Goal: Information Seeking & Learning: Check status

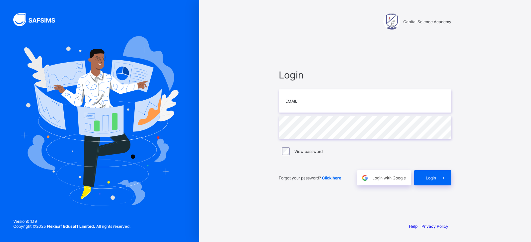
type input "**********"
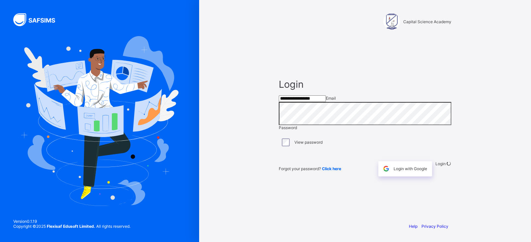
click at [435, 177] on div "Login" at bounding box center [443, 169] width 16 height 15
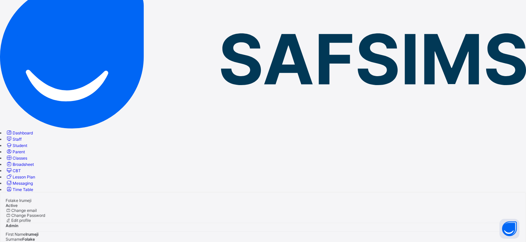
scroll to position [102, 0]
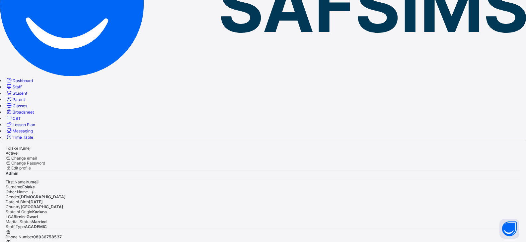
click at [34, 110] on span "Broadsheet" at bounding box center [23, 112] width 21 height 5
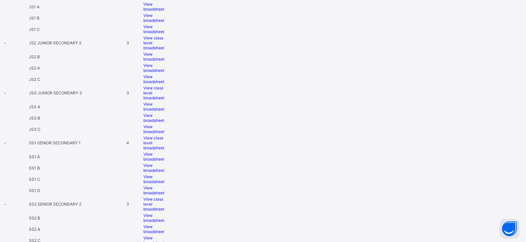
scroll to position [633, 0]
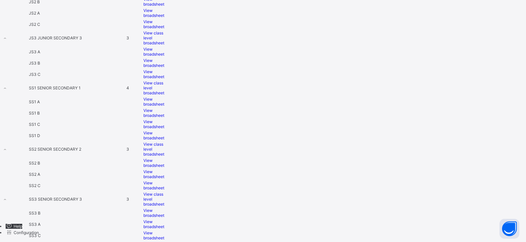
click at [164, 220] on span "View broadsheet" at bounding box center [153, 225] width 21 height 10
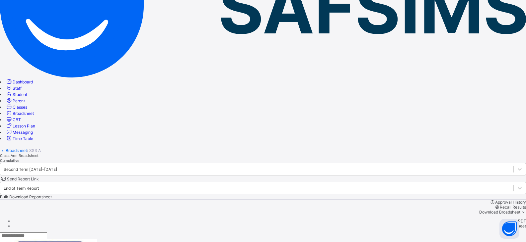
scroll to position [116, 0]
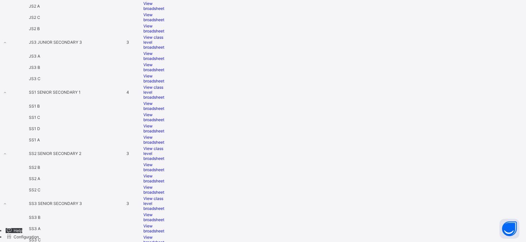
scroll to position [591, 0]
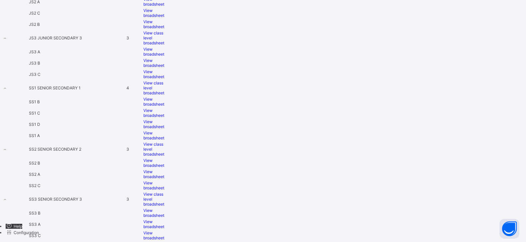
click at [164, 208] on span "View broadsheet" at bounding box center [153, 213] width 21 height 10
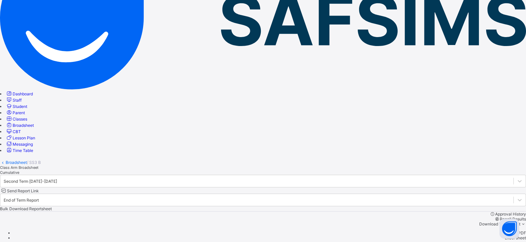
scroll to position [17, 0]
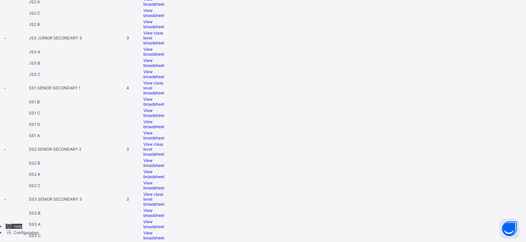
scroll to position [591, 0]
click at [125, 219] on td "SS3 A" at bounding box center [77, 224] width 97 height 11
click at [164, 220] on span "View broadsheet" at bounding box center [153, 225] width 21 height 10
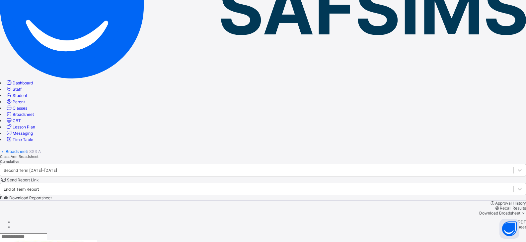
scroll to position [33, 0]
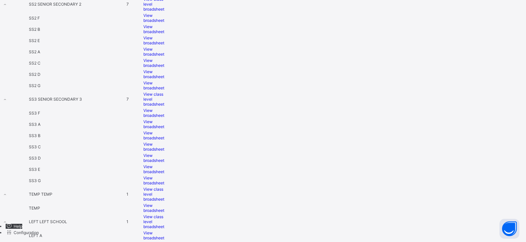
scroll to position [929, 0]
click at [164, 57] on span "View broadsheet" at bounding box center [153, 52] width 21 height 10
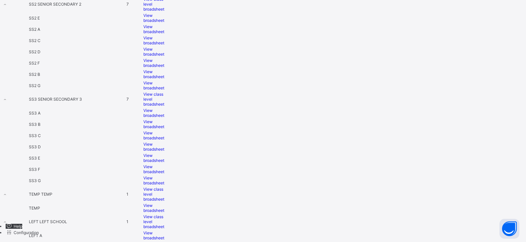
scroll to position [1127, 0]
click at [164, 108] on span "View broadsheet" at bounding box center [153, 113] width 21 height 10
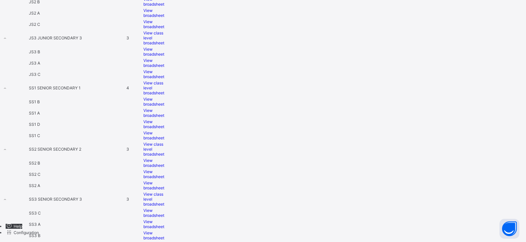
scroll to position [633, 0]
click at [164, 220] on span "View broadsheet" at bounding box center [153, 225] width 21 height 10
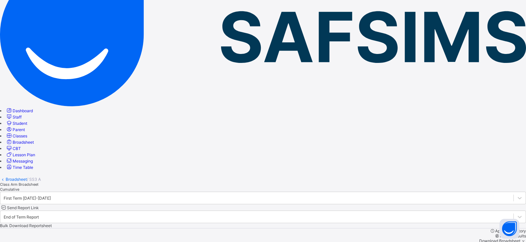
scroll to position [116, 0]
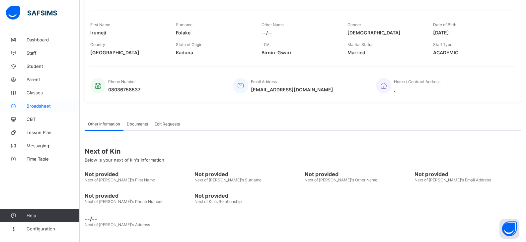
scroll to position [102, 0]
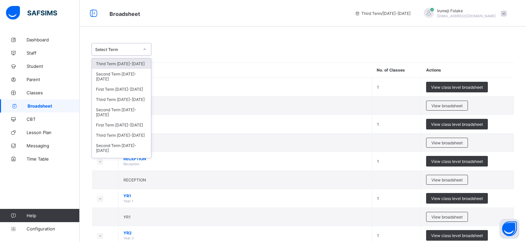
click at [143, 48] on icon at bounding box center [145, 49] width 4 height 7
click at [124, 74] on div "Second Term 2024-2025" at bounding box center [121, 76] width 59 height 15
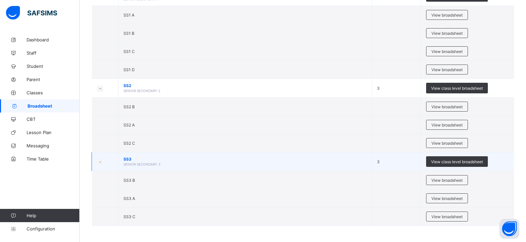
scroll to position [633, 0]
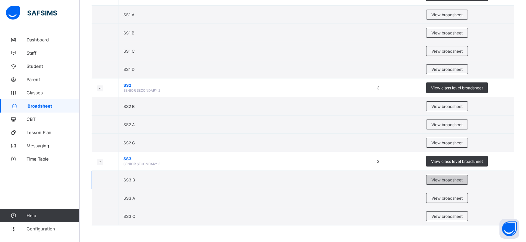
click at [454, 181] on span "View broadsheet" at bounding box center [446, 180] width 31 height 5
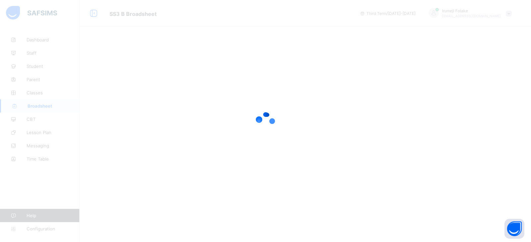
click at [178, 116] on div at bounding box center [265, 121] width 531 height 242
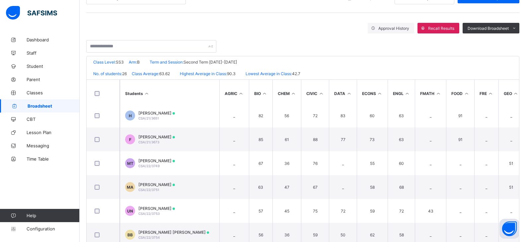
scroll to position [100, 0]
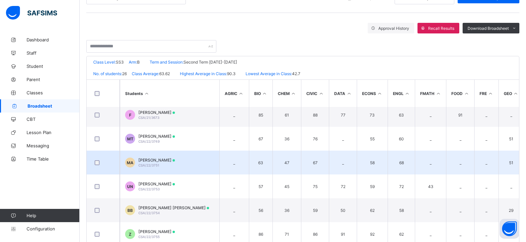
click at [175, 160] on span at bounding box center [174, 161] width 2 height 2
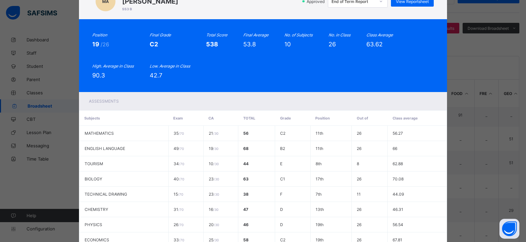
scroll to position [0, 0]
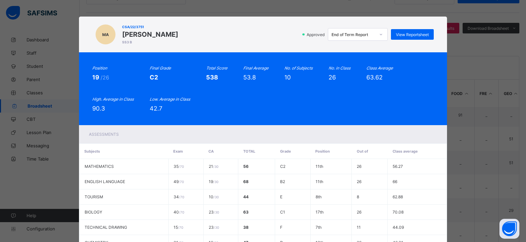
drag, startPoint x: 272, startPoint y: 121, endPoint x: 367, endPoint y: 42, distance: 123.5
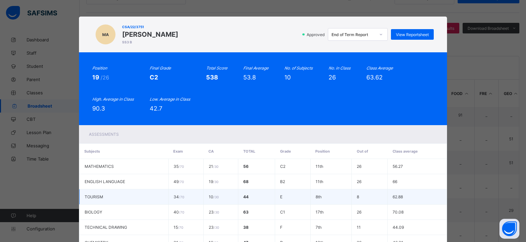
drag, startPoint x: 367, startPoint y: 42, endPoint x: 321, endPoint y: 190, distance: 155.2
click at [321, 191] on td "8th" at bounding box center [330, 197] width 41 height 15
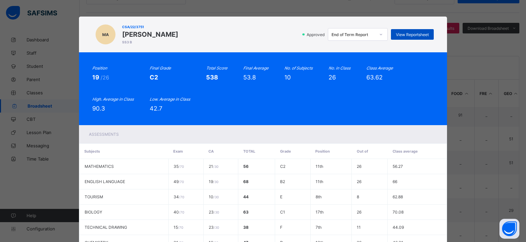
click at [408, 34] on span "View Reportsheet" at bounding box center [412, 34] width 33 height 5
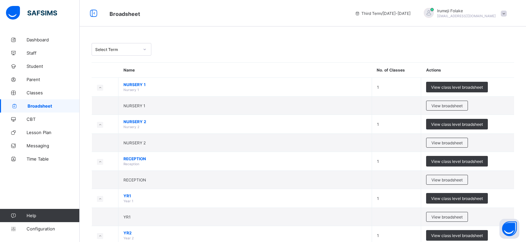
click at [145, 48] on icon at bounding box center [145, 49] width 4 height 7
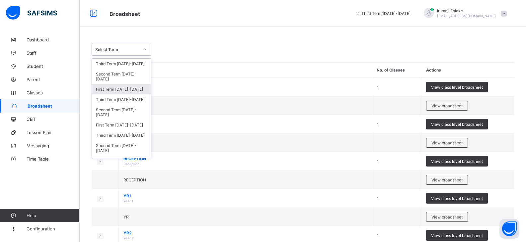
click at [121, 89] on div "First Term 2024-2025" at bounding box center [121, 89] width 59 height 10
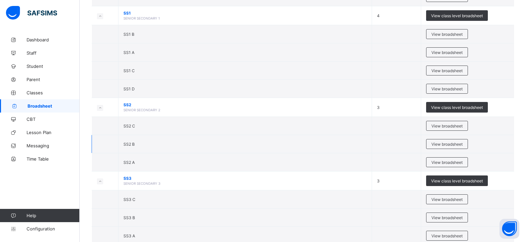
scroll to position [633, 0]
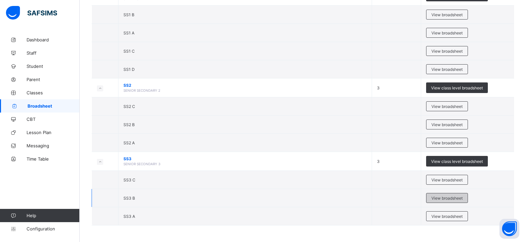
click at [448, 197] on span "View broadsheet" at bounding box center [446, 198] width 31 height 5
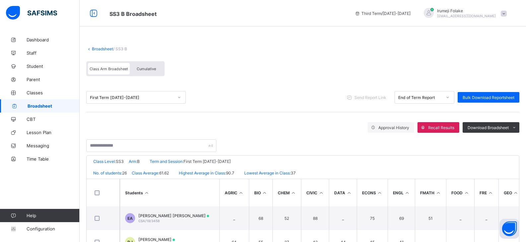
scroll to position [133, 0]
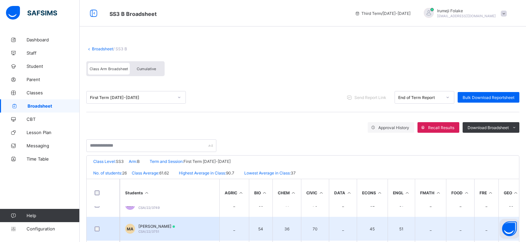
click at [175, 226] on span "[PERSON_NAME]" at bounding box center [156, 226] width 36 height 5
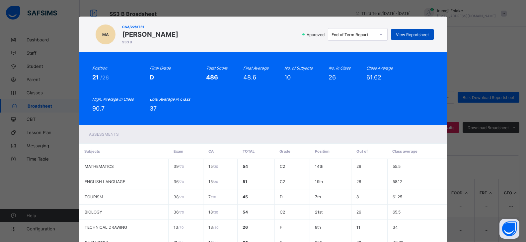
click at [416, 34] on span "View Reportsheet" at bounding box center [412, 34] width 33 height 5
